Goal: Check status

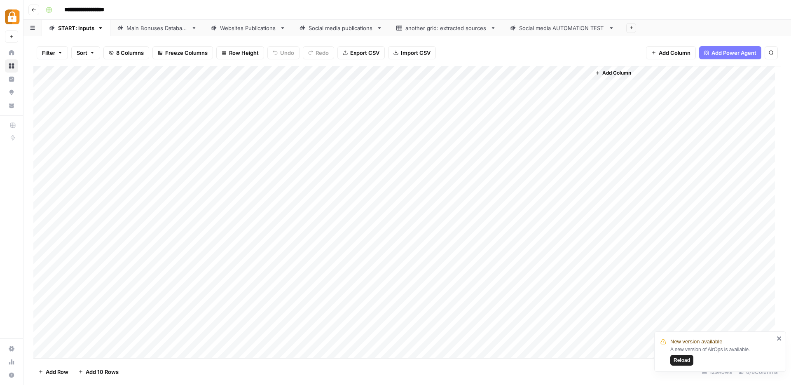
click at [683, 358] on span "Reload" at bounding box center [681, 359] width 16 height 7
